Goal: Leave review/rating

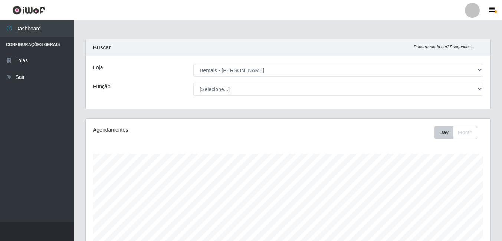
select select "230"
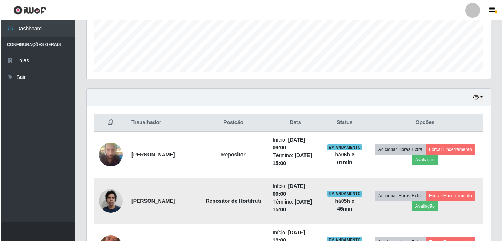
scroll to position [154, 404]
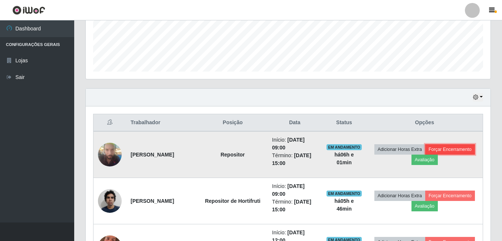
click at [427, 155] on button "Forçar Encerramento" at bounding box center [450, 149] width 50 height 10
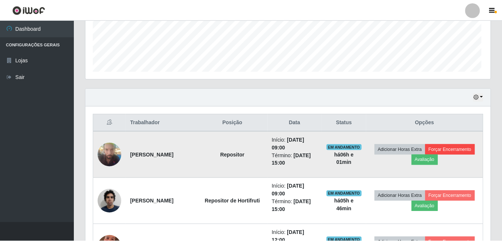
scroll to position [154, 401]
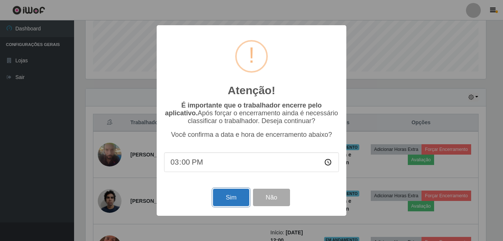
click at [224, 198] on button "Sim" at bounding box center [231, 197] width 36 height 17
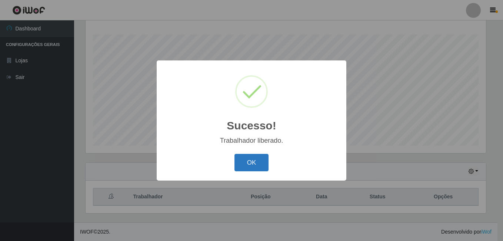
click at [247, 161] on button "OK" at bounding box center [252, 162] width 34 height 17
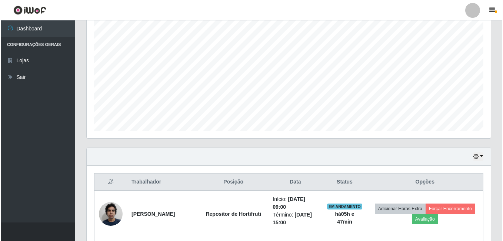
scroll to position [194, 0]
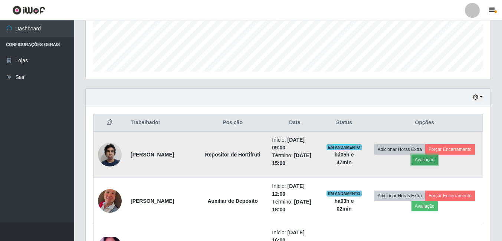
click at [437, 162] on button "Avaliação" at bounding box center [424, 160] width 26 height 10
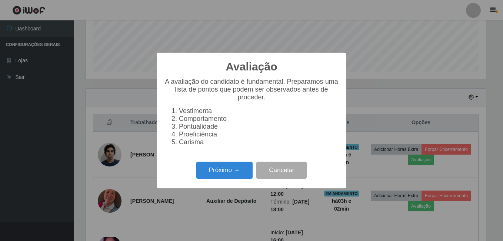
scroll to position [154, 401]
click at [224, 178] on button "Próximo →" at bounding box center [224, 170] width 56 height 17
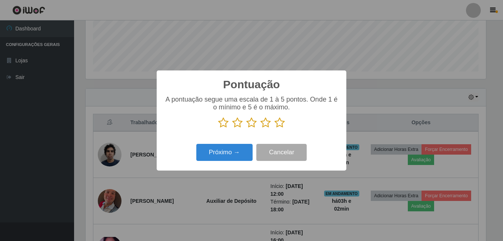
scroll to position [370569, 370322]
click at [284, 126] on icon at bounding box center [280, 122] width 10 height 11
click at [275, 128] on input "radio" at bounding box center [275, 128] width 0 height 0
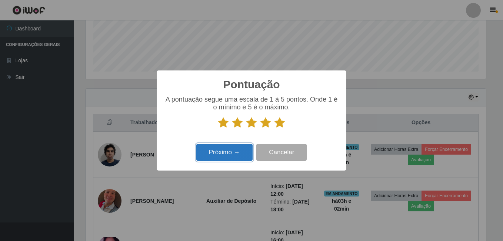
click at [222, 156] on button "Próximo →" at bounding box center [224, 152] width 56 height 17
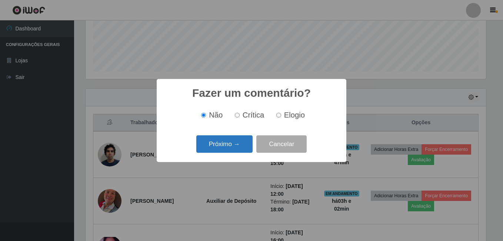
click at [222, 147] on button "Próximo →" at bounding box center [224, 143] width 56 height 17
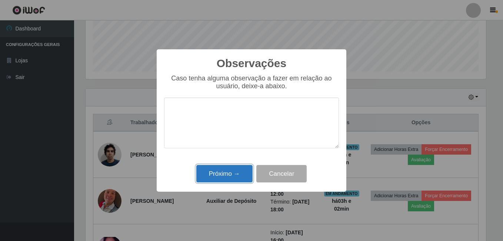
click at [224, 170] on button "Próximo →" at bounding box center [224, 173] width 56 height 17
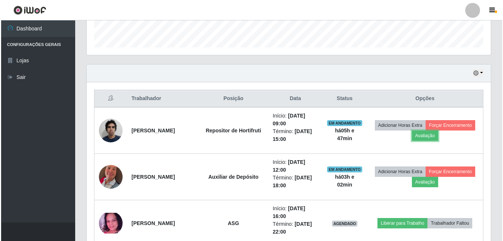
scroll to position [231, 0]
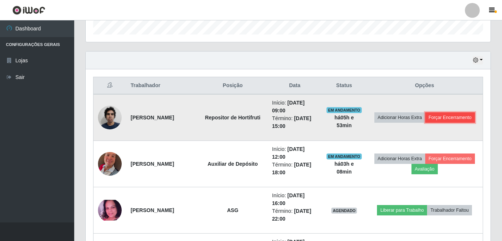
click at [427, 123] on button "Forçar Encerramento" at bounding box center [450, 117] width 50 height 10
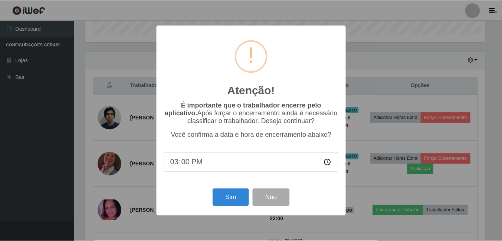
scroll to position [154, 401]
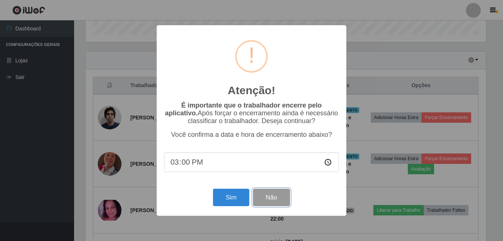
click at [268, 196] on button "Não" at bounding box center [271, 197] width 37 height 17
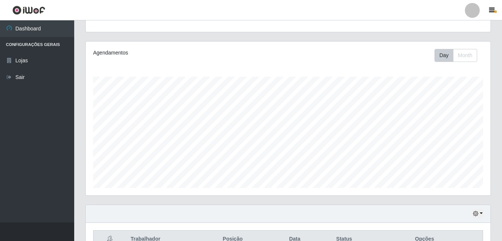
scroll to position [148, 0]
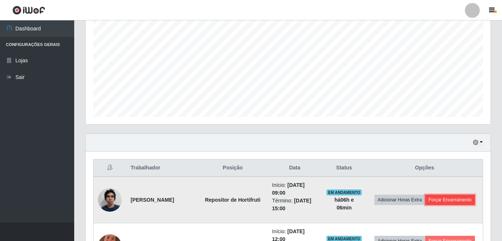
click at [425, 205] on button "Forçar Encerramento" at bounding box center [450, 200] width 50 height 10
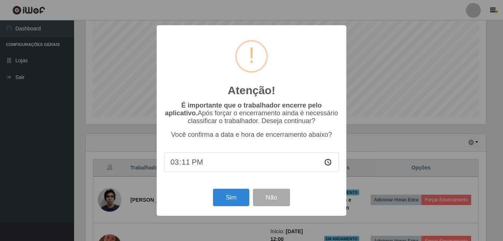
type input "15:17"
click at [235, 197] on button "Sim" at bounding box center [231, 197] width 36 height 17
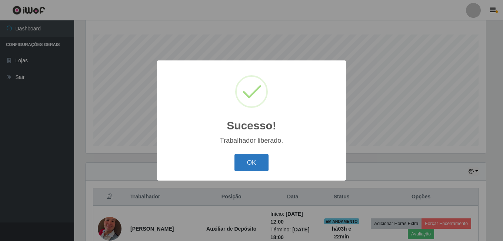
click at [243, 169] on button "OK" at bounding box center [252, 162] width 34 height 17
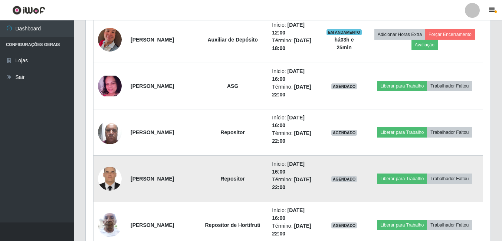
scroll to position [295, 0]
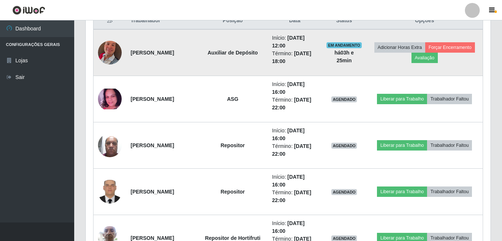
click at [105, 50] on img at bounding box center [110, 53] width 24 height 42
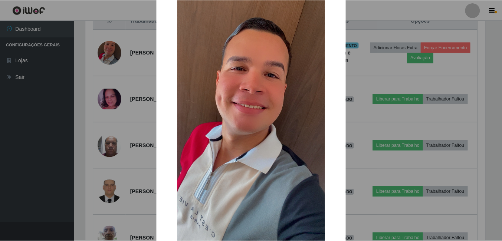
scroll to position [74, 0]
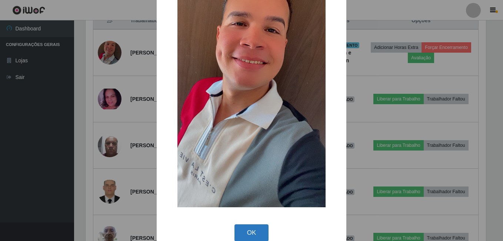
click at [246, 235] on button "OK" at bounding box center [252, 232] width 34 height 17
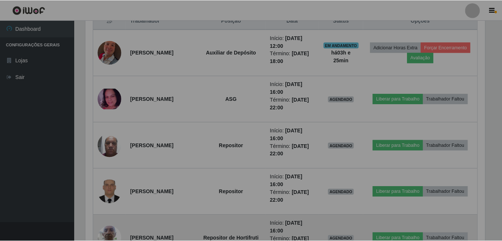
scroll to position [154, 404]
